Goal: Transaction & Acquisition: Subscribe to service/newsletter

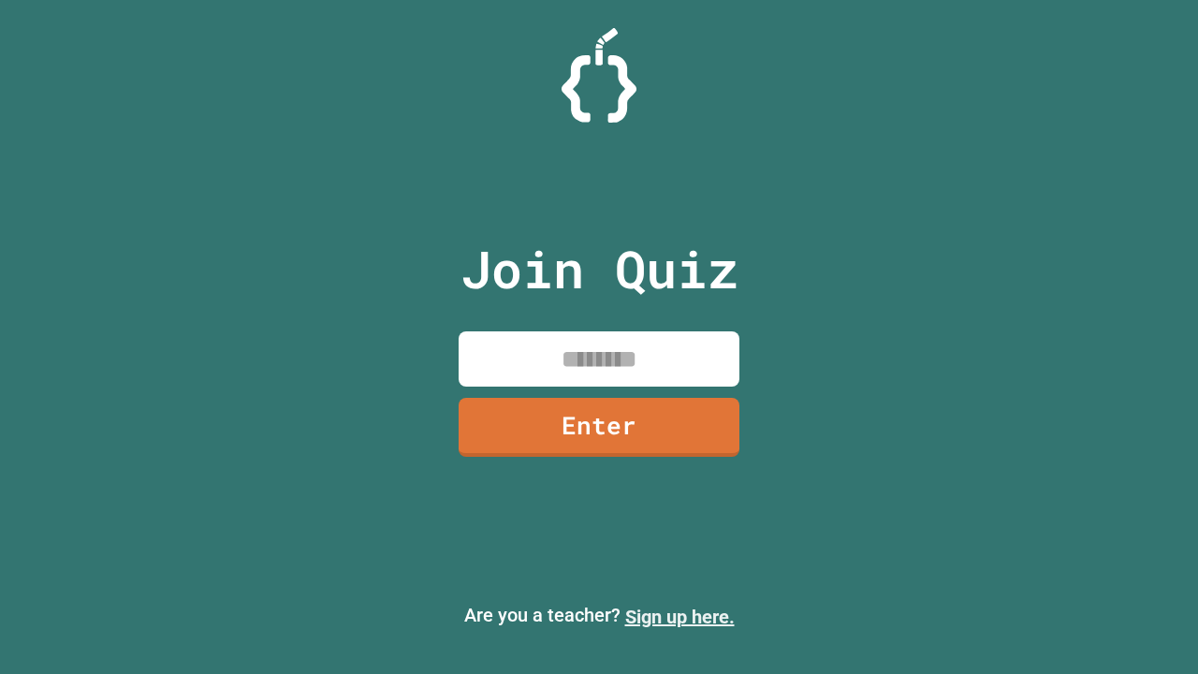
click at [680, 617] on link "Sign up here." at bounding box center [680, 617] width 110 height 22
